Goal: Check status: Check status

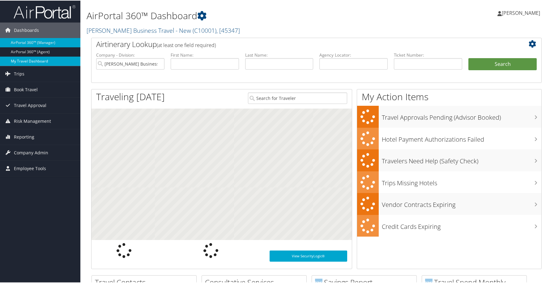
click at [33, 59] on link "My Travel Dashboard" at bounding box center [40, 60] width 80 height 9
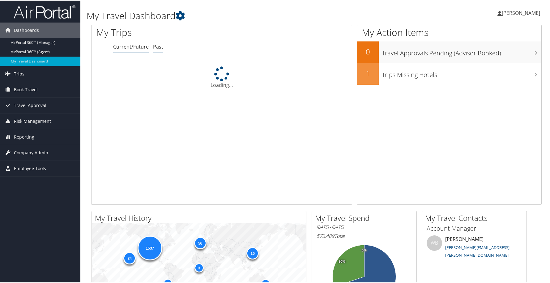
click at [154, 48] on link "Past" at bounding box center [158, 46] width 10 height 7
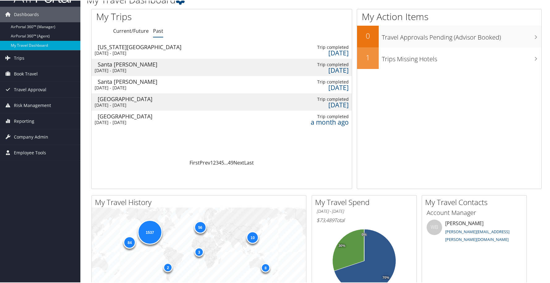
scroll to position [13, 0]
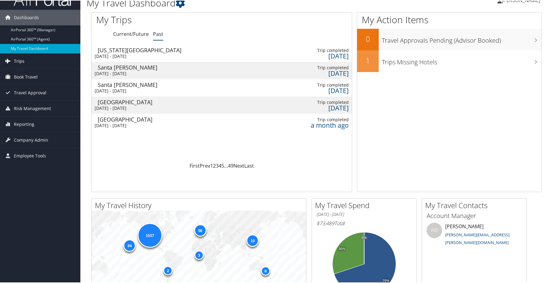
click at [15, 61] on span "Trips" at bounding box center [19, 60] width 11 height 15
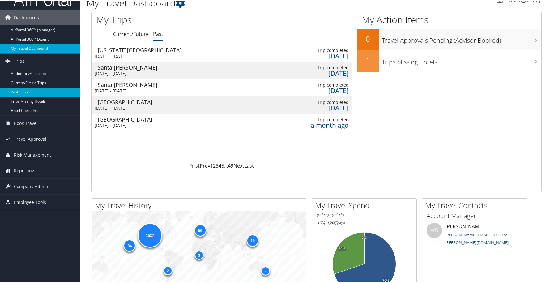
click at [16, 92] on link "Past Trips" at bounding box center [40, 91] width 80 height 9
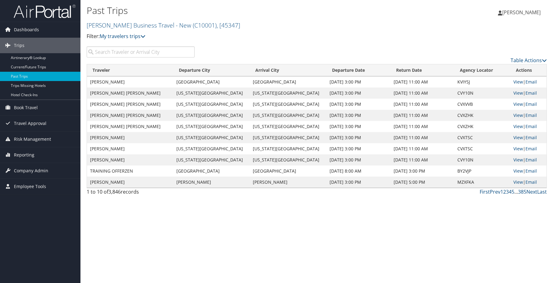
click at [143, 53] on input "search" at bounding box center [141, 51] width 108 height 11
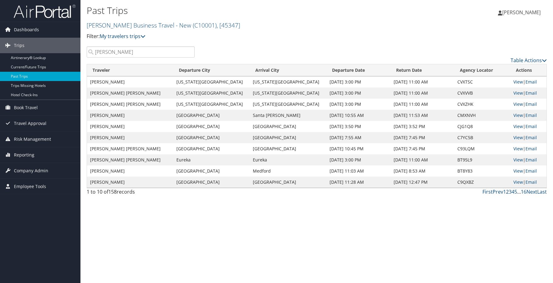
type input "michael cameron"
click at [507, 192] on link "2" at bounding box center [507, 191] width 3 height 7
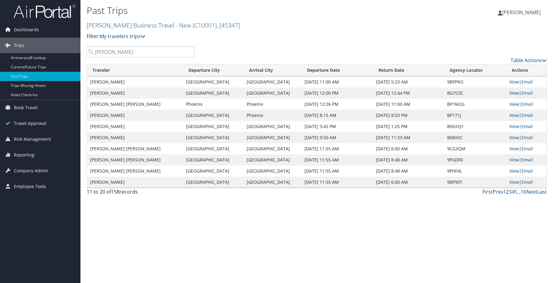
click at [506, 192] on link "2" at bounding box center [507, 191] width 3 height 7
click at [507, 192] on link "2" at bounding box center [507, 191] width 3 height 7
click at [531, 191] on link "Next" at bounding box center [531, 191] width 11 height 7
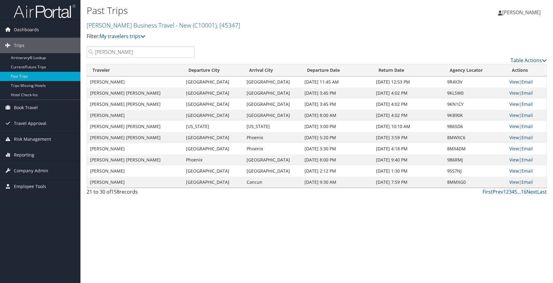
click at [512, 170] on link "View" at bounding box center [514, 171] width 10 height 6
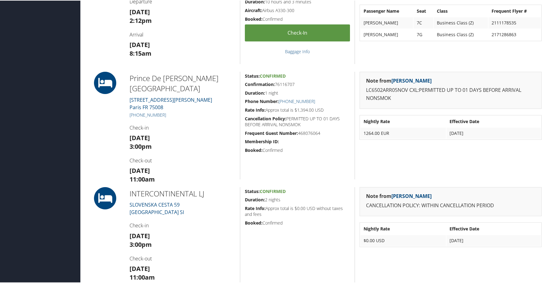
scroll to position [270, 0]
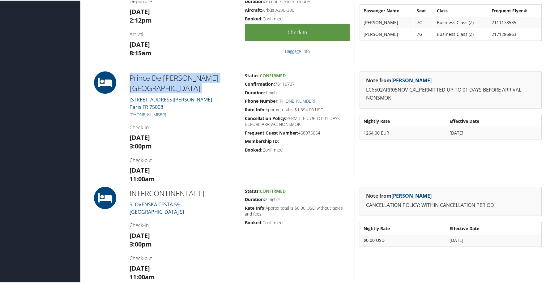
drag, startPoint x: 130, startPoint y: 76, endPoint x: 201, endPoint y: 82, distance: 71.4
click at [201, 82] on div "Prince De Galles Paris 33 AVENUE GEORGE V Paris FR 75008 +3 (315) 323-7777 Chec…" at bounding box center [182, 125] width 115 height 108
copy div "Prince De Galles Paris"
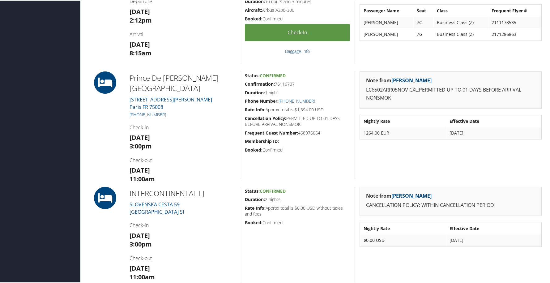
click at [196, 196] on h2 "INTERCONTINENTAL LJ" at bounding box center [183, 193] width 106 height 11
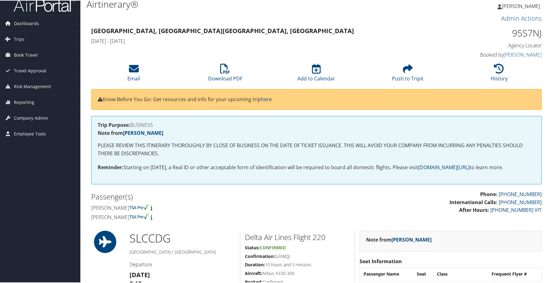
scroll to position [0, 0]
